Goal: Go to known website: Access a specific website the user already knows

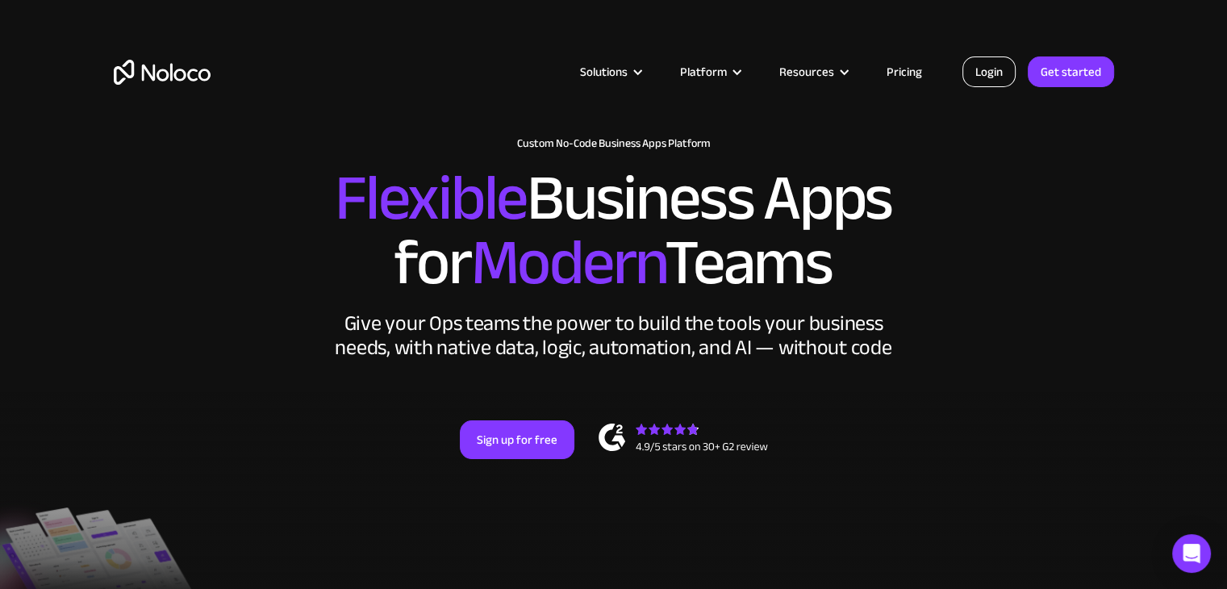
click at [977, 69] on link "Login" at bounding box center [988, 71] width 53 height 31
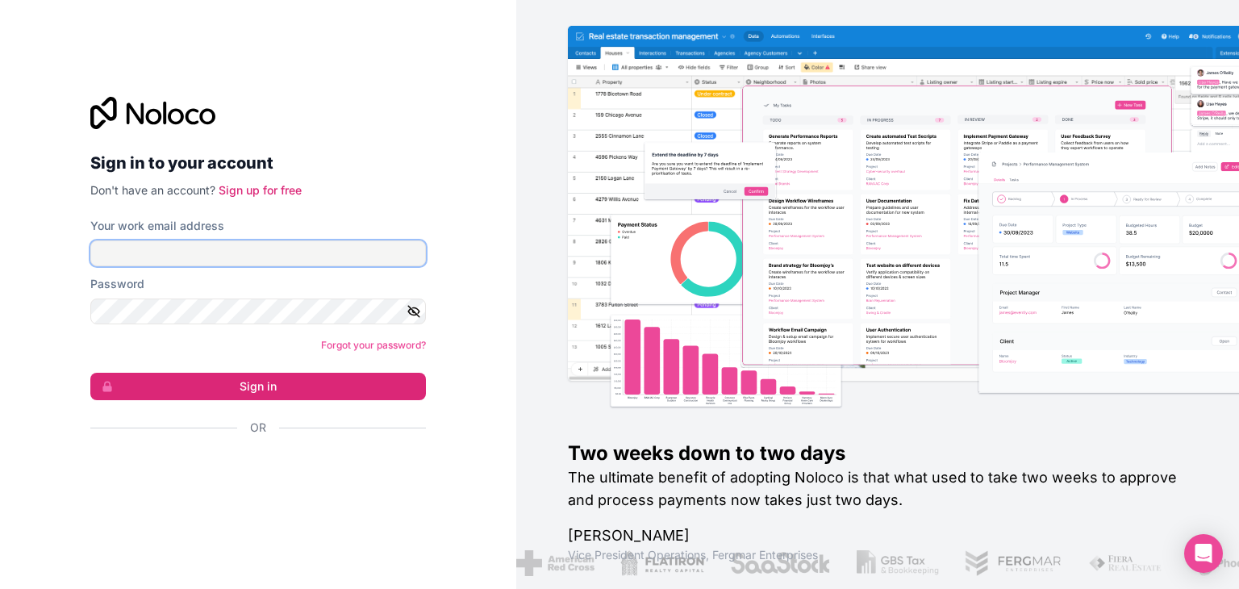
type input "[EMAIL_ADDRESS][DOMAIN_NAME]"
click at [315, 401] on form "Your work email address [EMAIL_ADDRESS][DOMAIN_NAME] Password Forgot your passw…" at bounding box center [258, 355] width 336 height 274
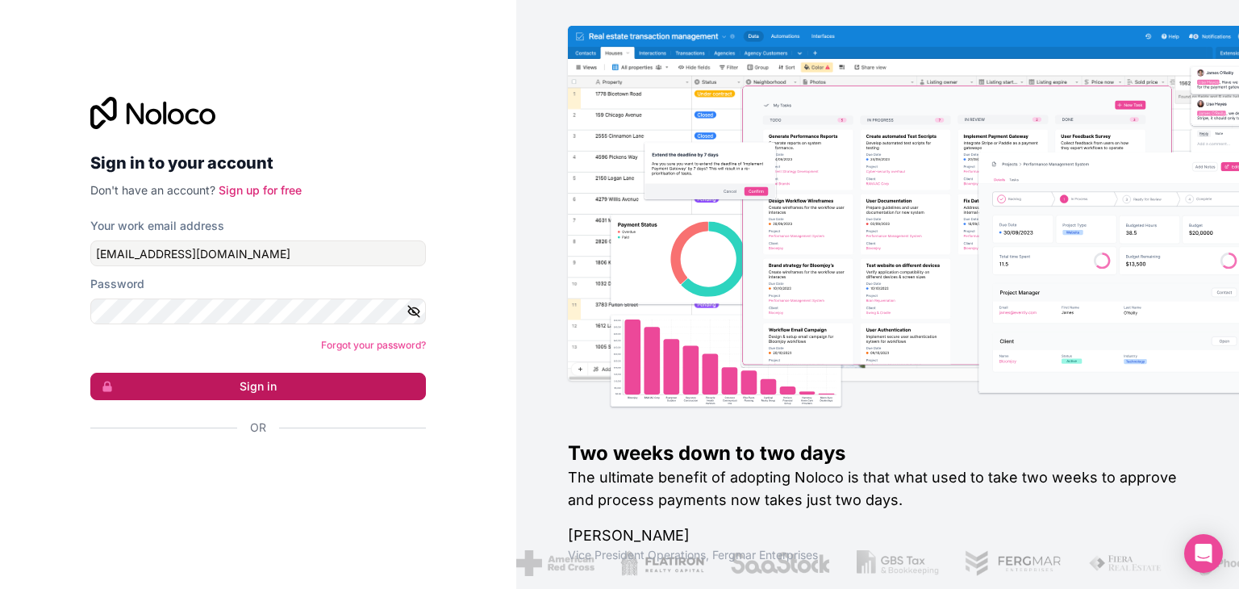
click at [301, 381] on button "Sign in" at bounding box center [258, 386] width 336 height 27
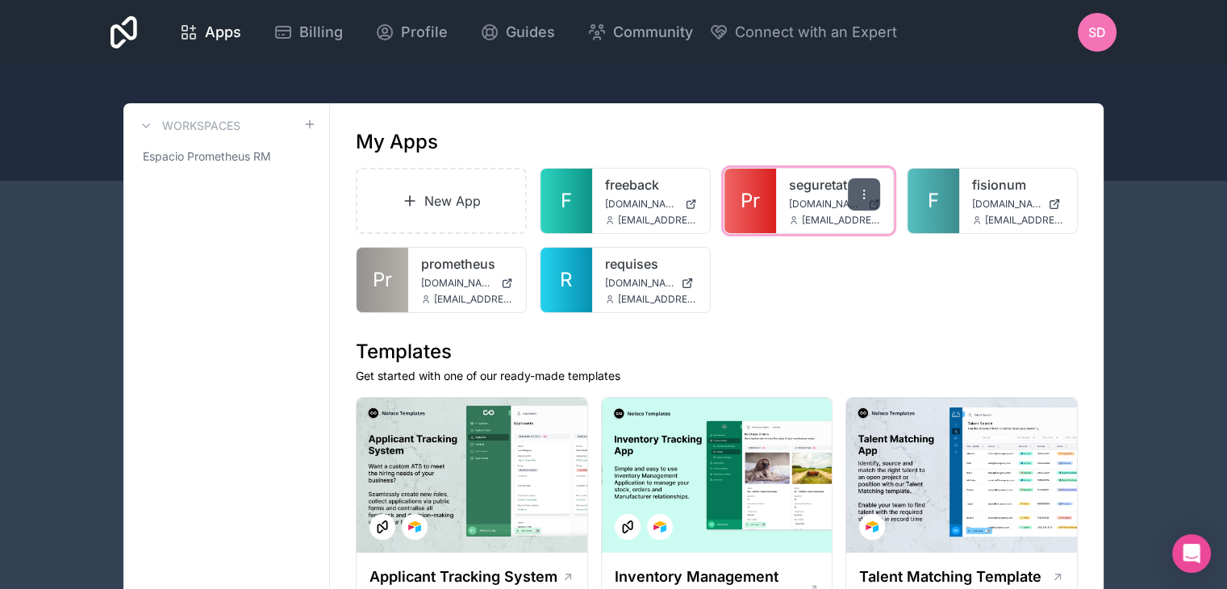
click at [868, 190] on icon at bounding box center [863, 194] width 13 height 13
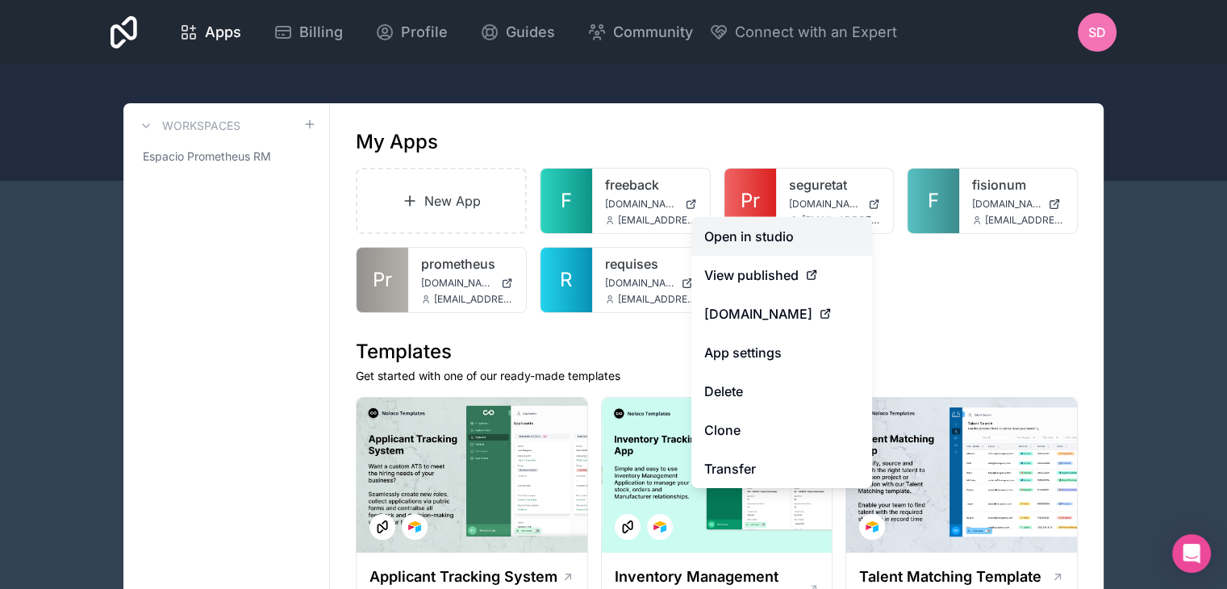
click at [819, 236] on link "Open in studio" at bounding box center [781, 236] width 181 height 39
